Goal: Task Accomplishment & Management: Use online tool/utility

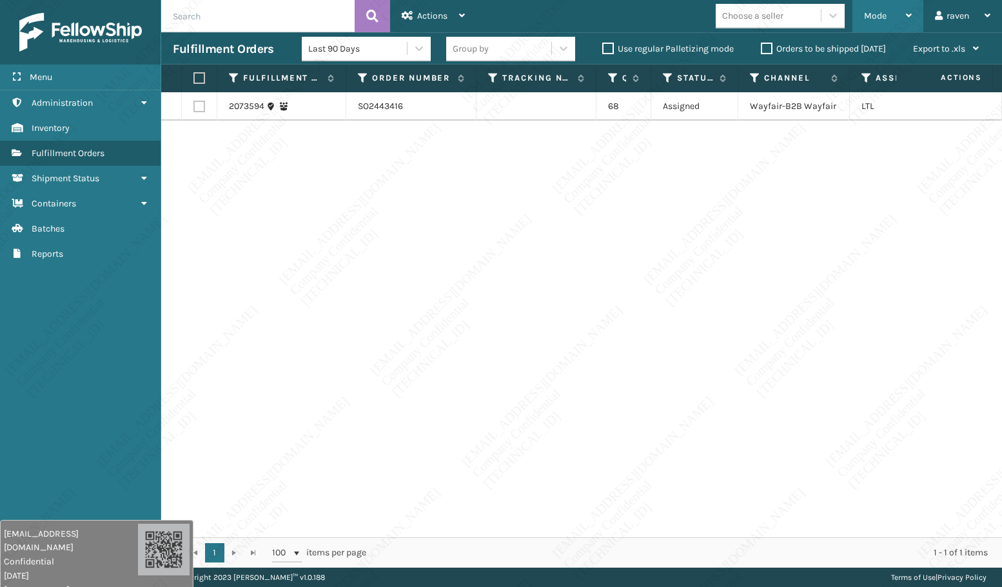
click at [853, 21] on div "Mode Regular Mode Picking Mode Labeling Mode Exit Scan Mode" at bounding box center [887, 16] width 71 height 32
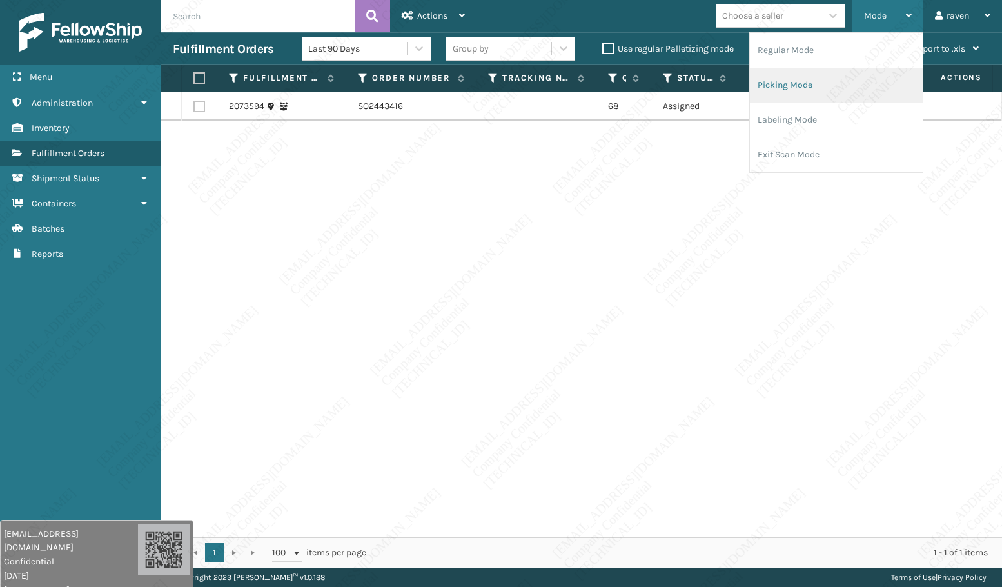
click at [826, 86] on li "Picking Mode" at bounding box center [836, 85] width 173 height 35
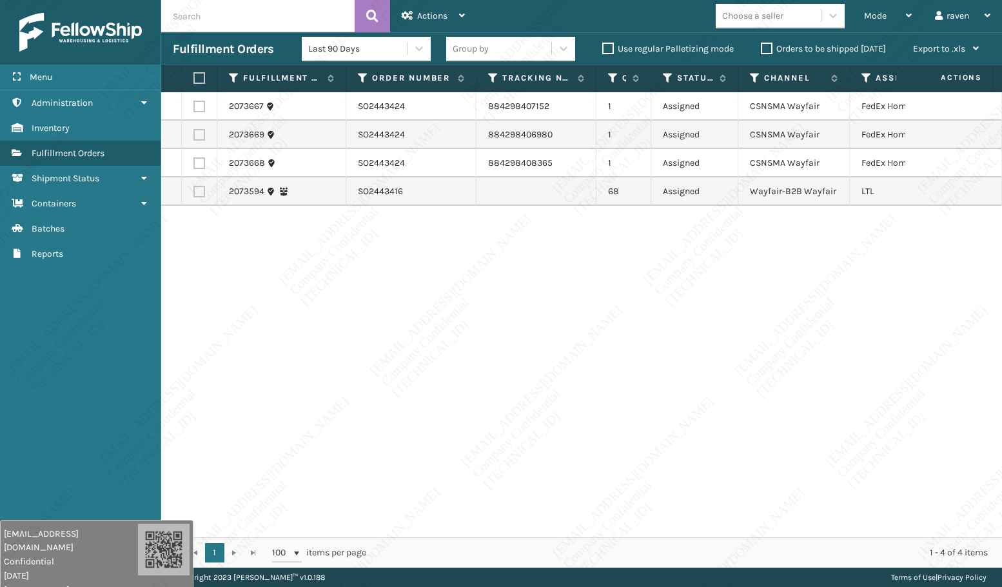
click at [207, 108] on td at bounding box center [199, 106] width 35 height 28
click at [199, 107] on label at bounding box center [199, 107] width 12 height 12
click at [194, 107] on input "checkbox" at bounding box center [193, 105] width 1 height 8
checkbox input "true"
click at [190, 132] on td at bounding box center [199, 135] width 35 height 28
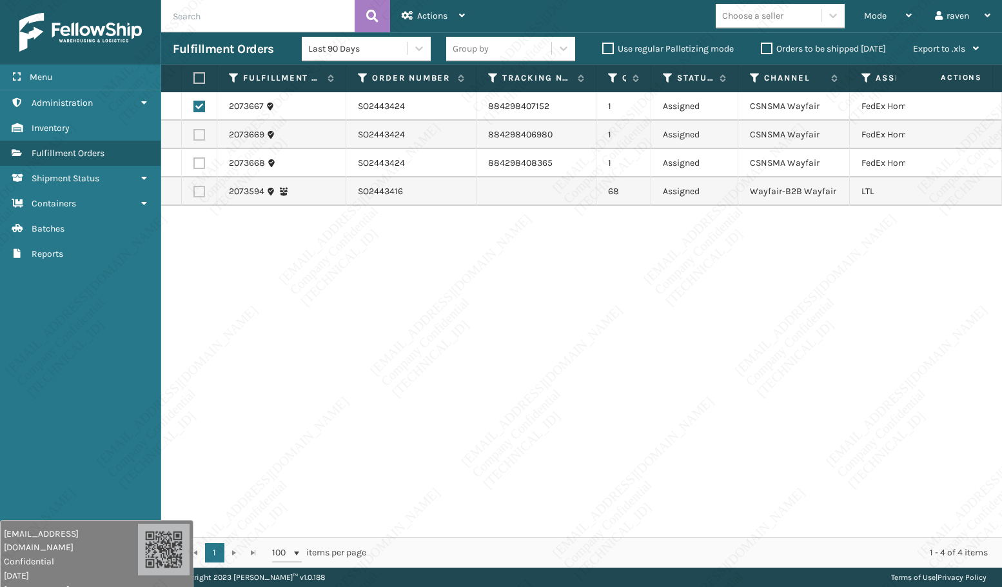
drag, startPoint x: 193, startPoint y: 134, endPoint x: 196, endPoint y: 145, distance: 11.3
click at [194, 135] on label at bounding box center [199, 135] width 12 height 12
click at [194, 135] on input "checkbox" at bounding box center [193, 133] width 1 height 8
checkbox input "true"
click at [198, 159] on label at bounding box center [199, 163] width 12 height 12
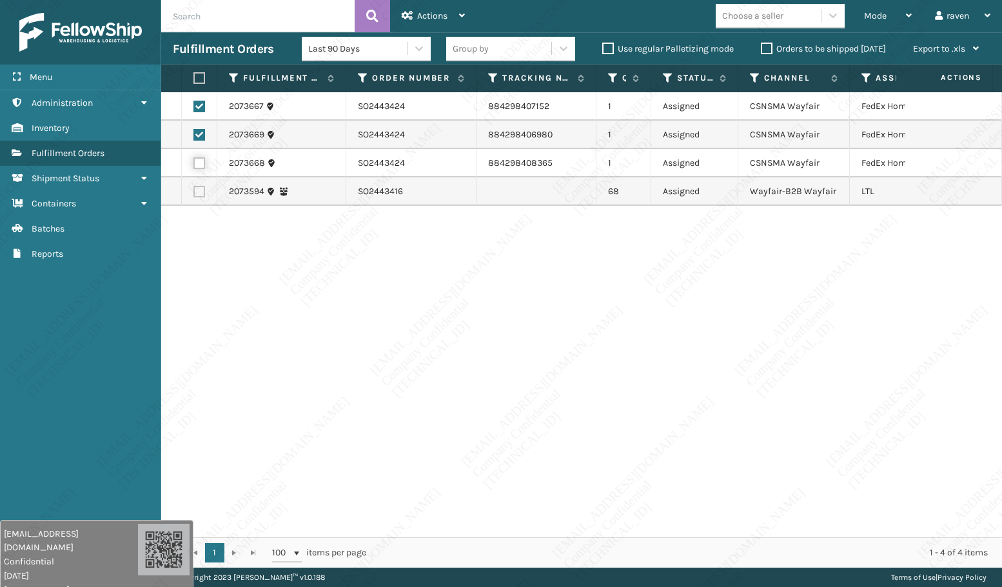
click at [194, 159] on input "checkbox" at bounding box center [193, 161] width 1 height 8
checkbox input "true"
click at [408, 15] on icon at bounding box center [408, 15] width 12 height 9
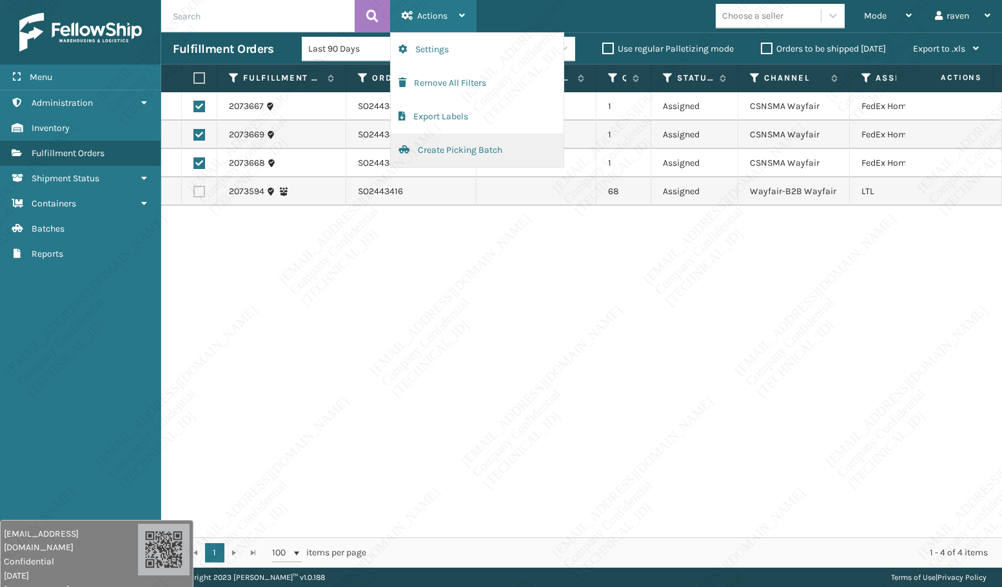
click at [453, 159] on button "Create Picking Batch" at bounding box center [477, 150] width 173 height 34
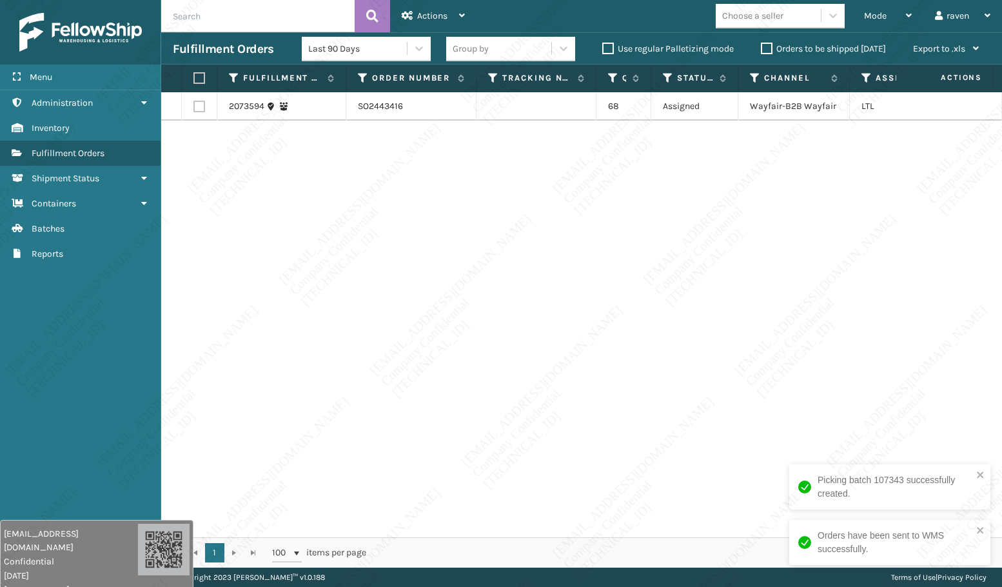
click at [201, 83] on label at bounding box center [197, 78] width 8 height 12
click at [194, 83] on input "checkbox" at bounding box center [193, 78] width 1 height 8
checkbox input "true"
click at [440, 17] on span "Actions" at bounding box center [432, 15] width 30 height 11
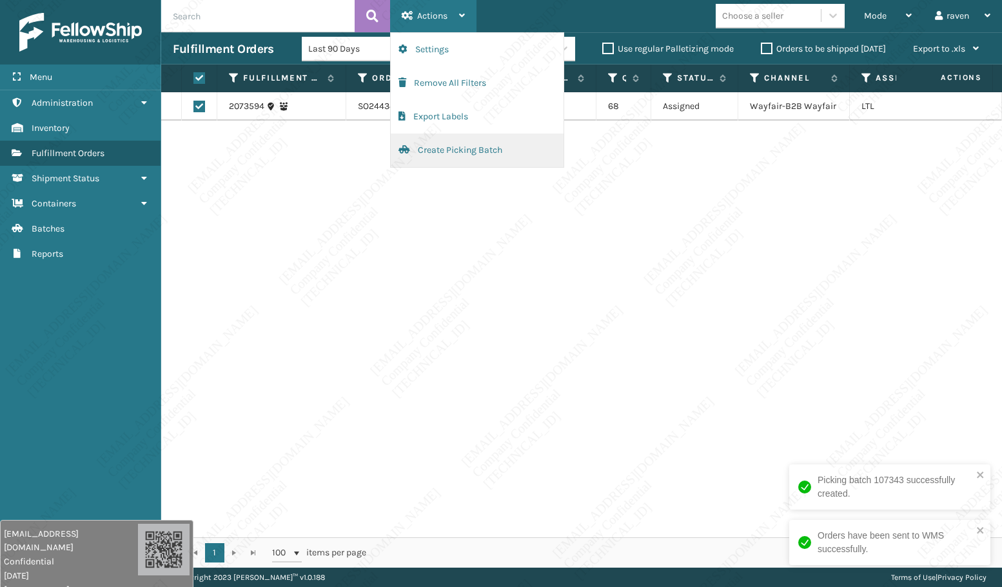
click at [428, 151] on button "Create Picking Batch" at bounding box center [477, 150] width 173 height 34
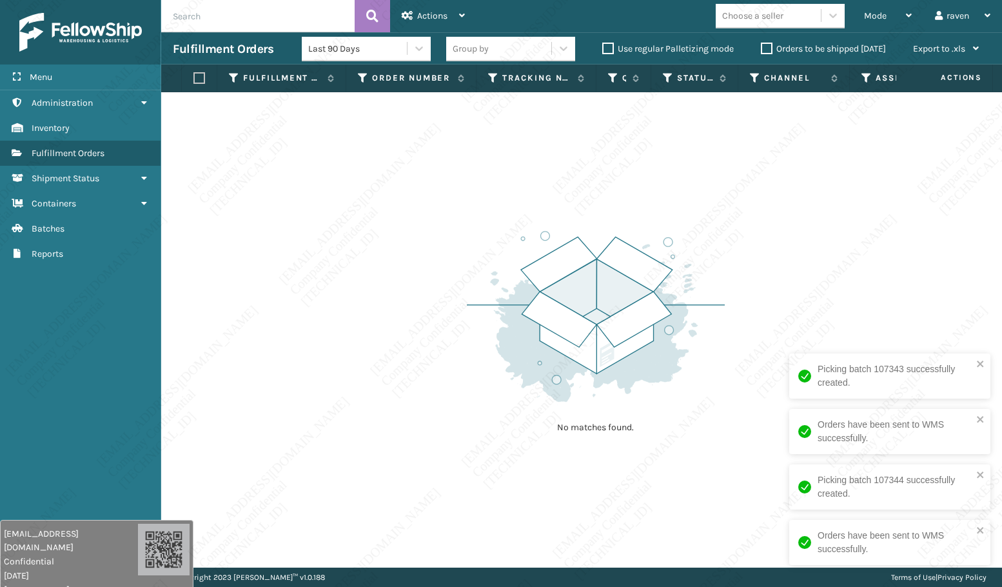
click at [127, 330] on div "Menu Containers Administration Containers Inventory Containers Fulfillment Orde…" at bounding box center [80, 293] width 161 height 587
click at [887, 21] on div "Mode" at bounding box center [888, 16] width 48 height 32
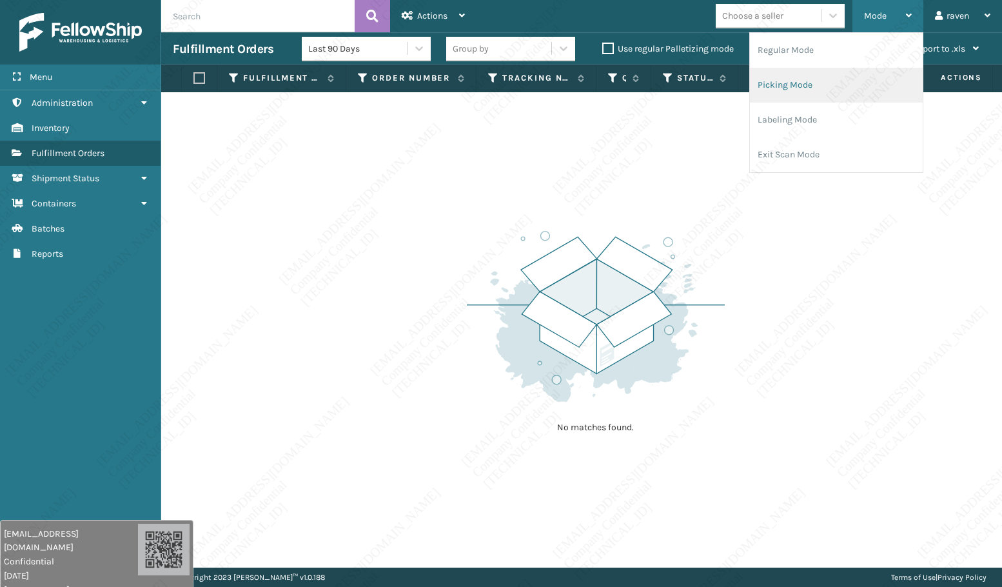
click at [832, 87] on li "Picking Mode" at bounding box center [836, 85] width 173 height 35
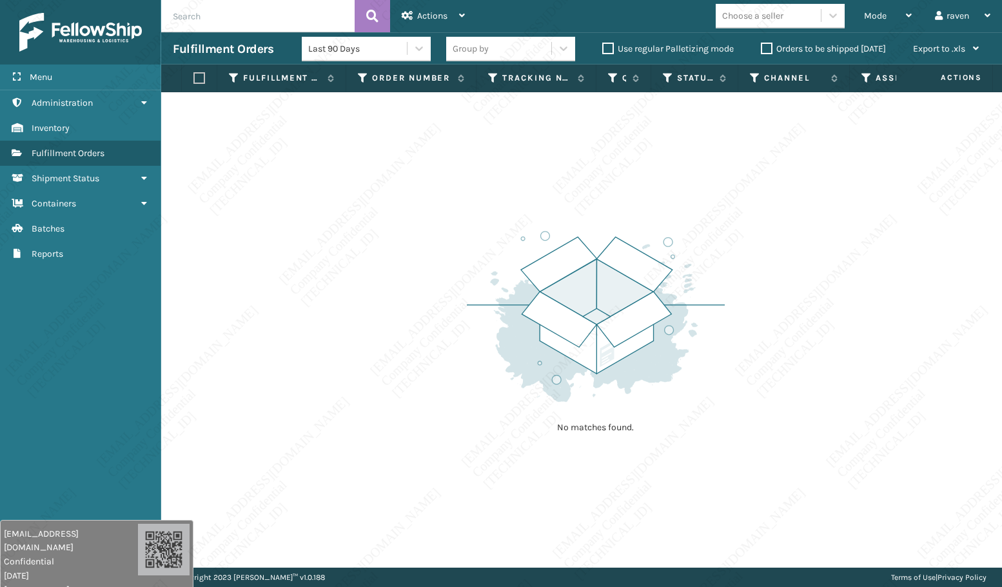
drag, startPoint x: 356, startPoint y: 215, endPoint x: 376, endPoint y: 204, distance: 23.1
click at [363, 212] on div "No matches found." at bounding box center [581, 329] width 841 height 475
click at [882, 20] on span "Mode" at bounding box center [875, 15] width 23 height 11
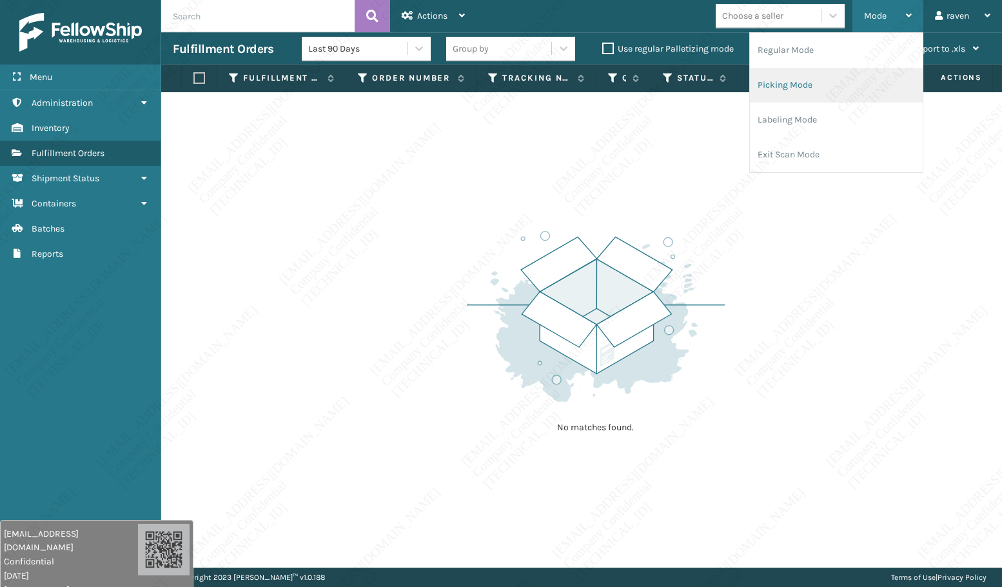
click at [799, 83] on li "Picking Mode" at bounding box center [836, 85] width 173 height 35
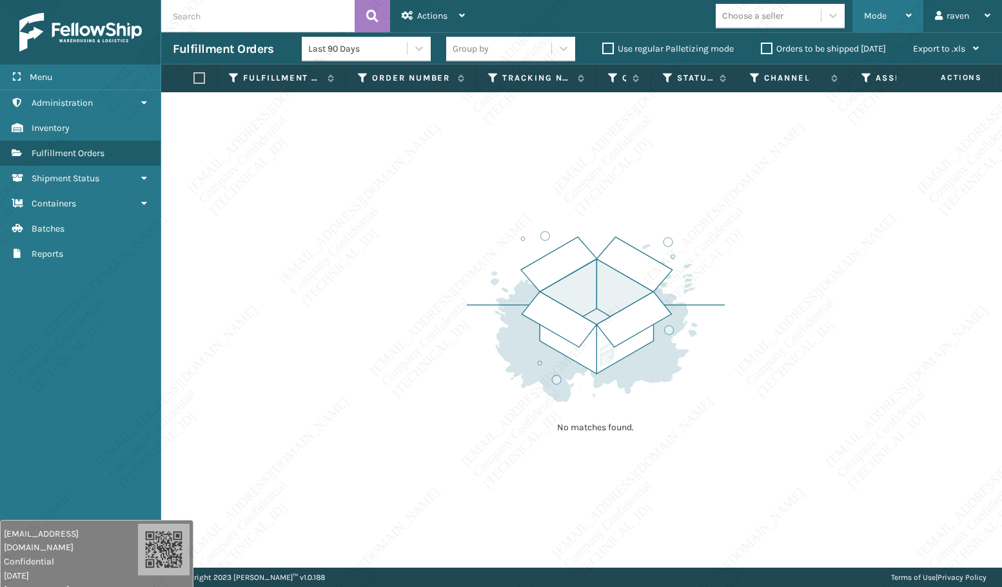
click at [899, 16] on div "Mode" at bounding box center [888, 16] width 48 height 32
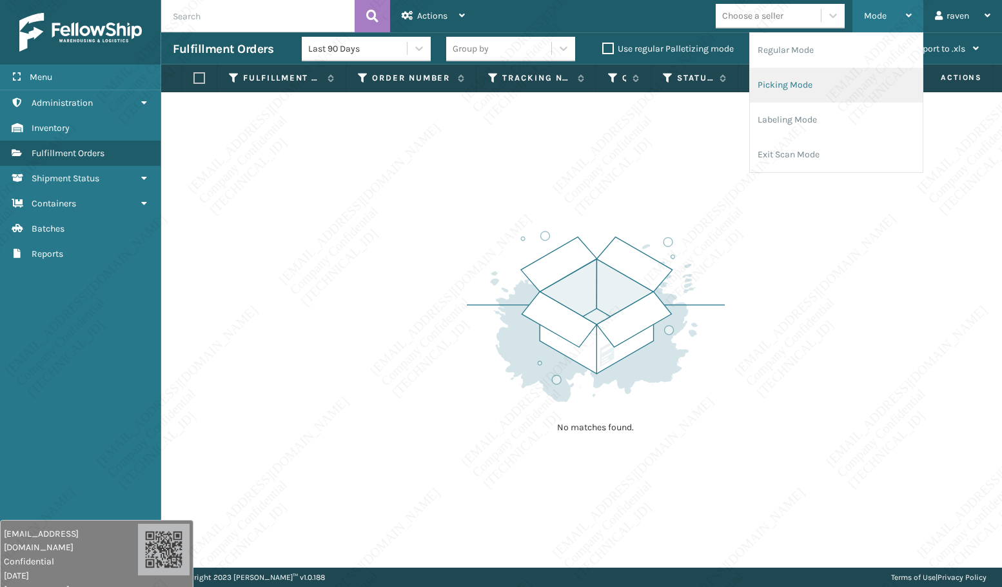
click at [830, 69] on li "Picking Mode" at bounding box center [836, 85] width 173 height 35
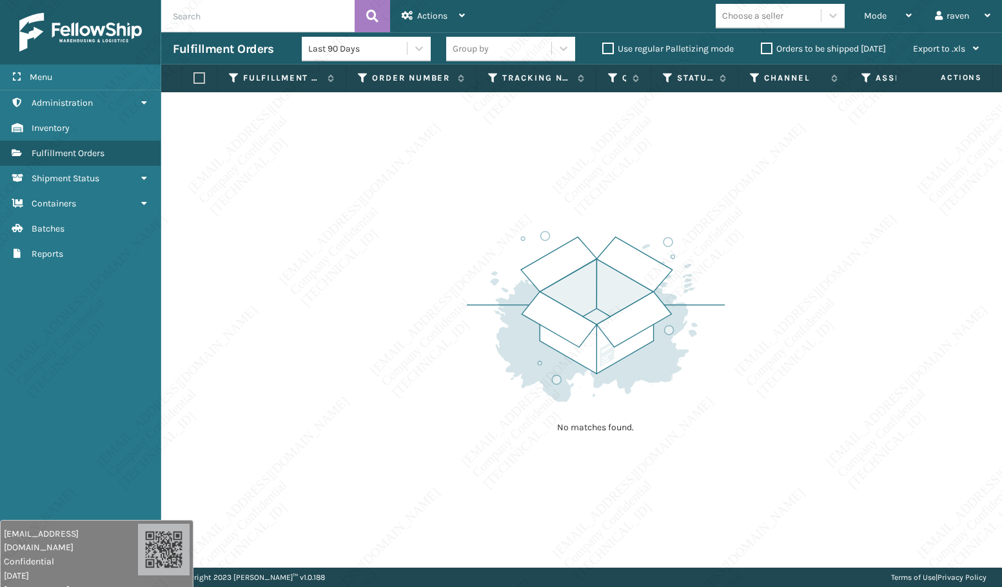
click at [605, 235] on img at bounding box center [596, 316] width 258 height 179
drag, startPoint x: 28, startPoint y: 374, endPoint x: 37, endPoint y: 353, distance: 22.3
click at [37, 362] on div "Menu Containers Administration Containers Inventory Containers Fulfillment Orde…" at bounding box center [80, 293] width 161 height 587
drag, startPoint x: 19, startPoint y: 323, endPoint x: 381, endPoint y: 436, distance: 379.6
click at [381, 436] on div "No matches found." at bounding box center [581, 329] width 841 height 475
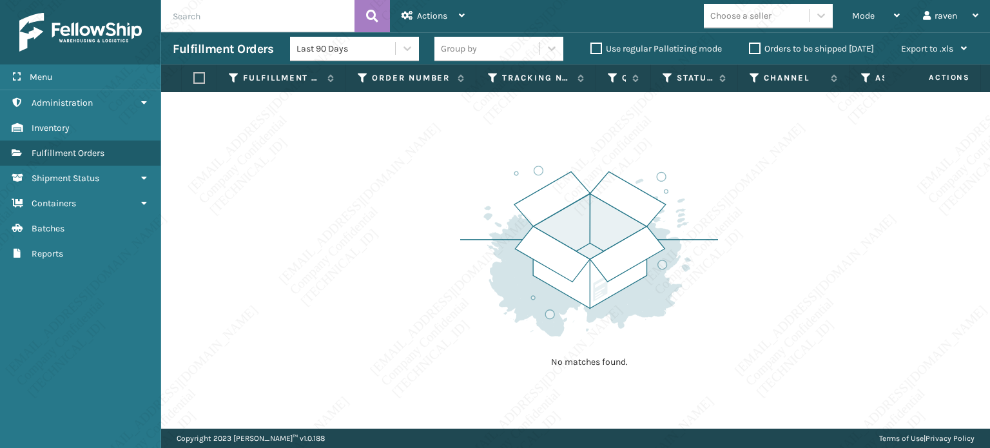
click at [401, 204] on div "No matches found." at bounding box center [575, 260] width 829 height 336
click at [857, 15] on span "Mode" at bounding box center [863, 15] width 23 height 11
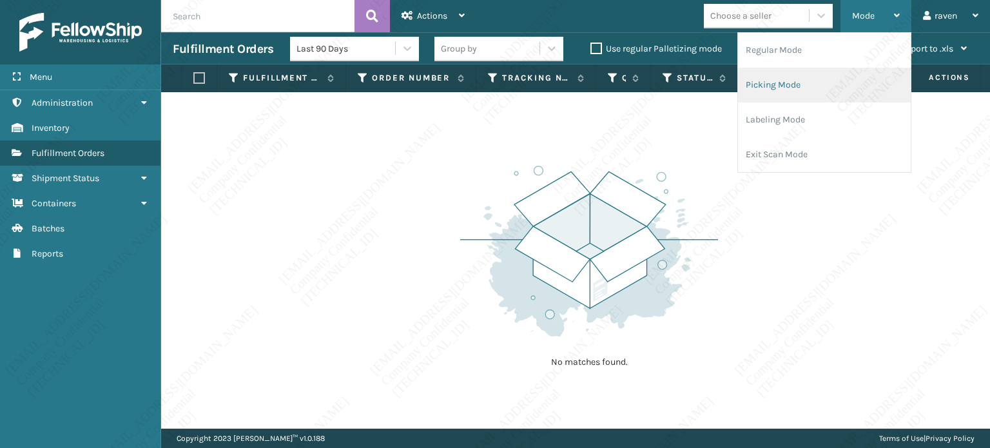
click at [797, 72] on li "Picking Mode" at bounding box center [824, 85] width 173 height 35
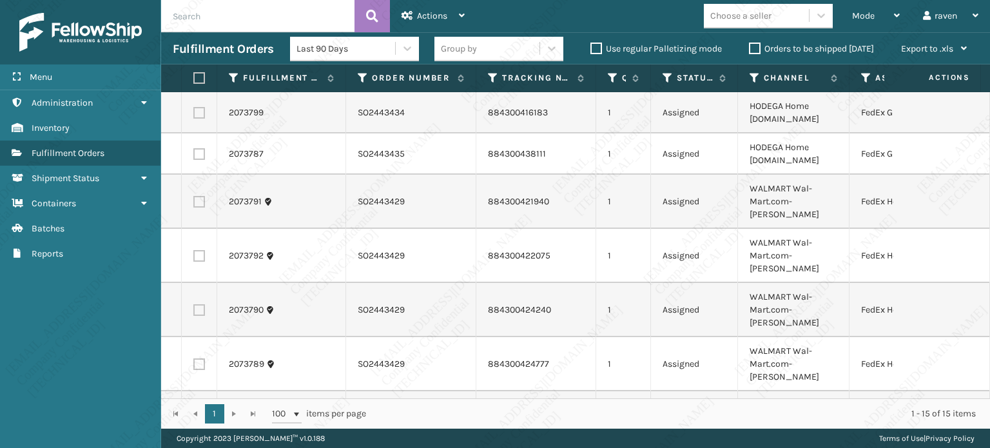
scroll to position [244, 0]
